Goal: Information Seeking & Learning: Check status

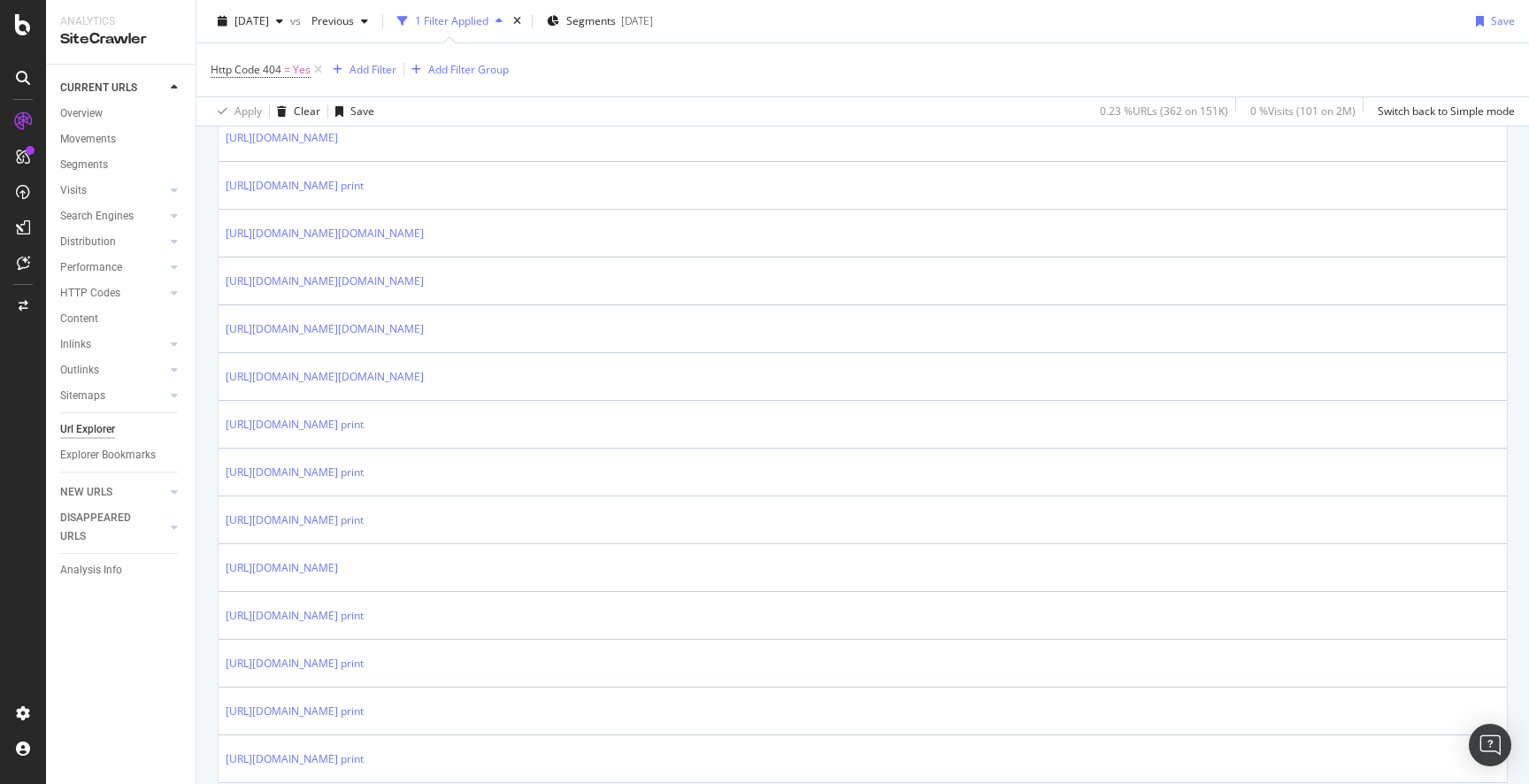
scroll to position [1376, 0]
